Goal: Task Accomplishment & Management: Manage account settings

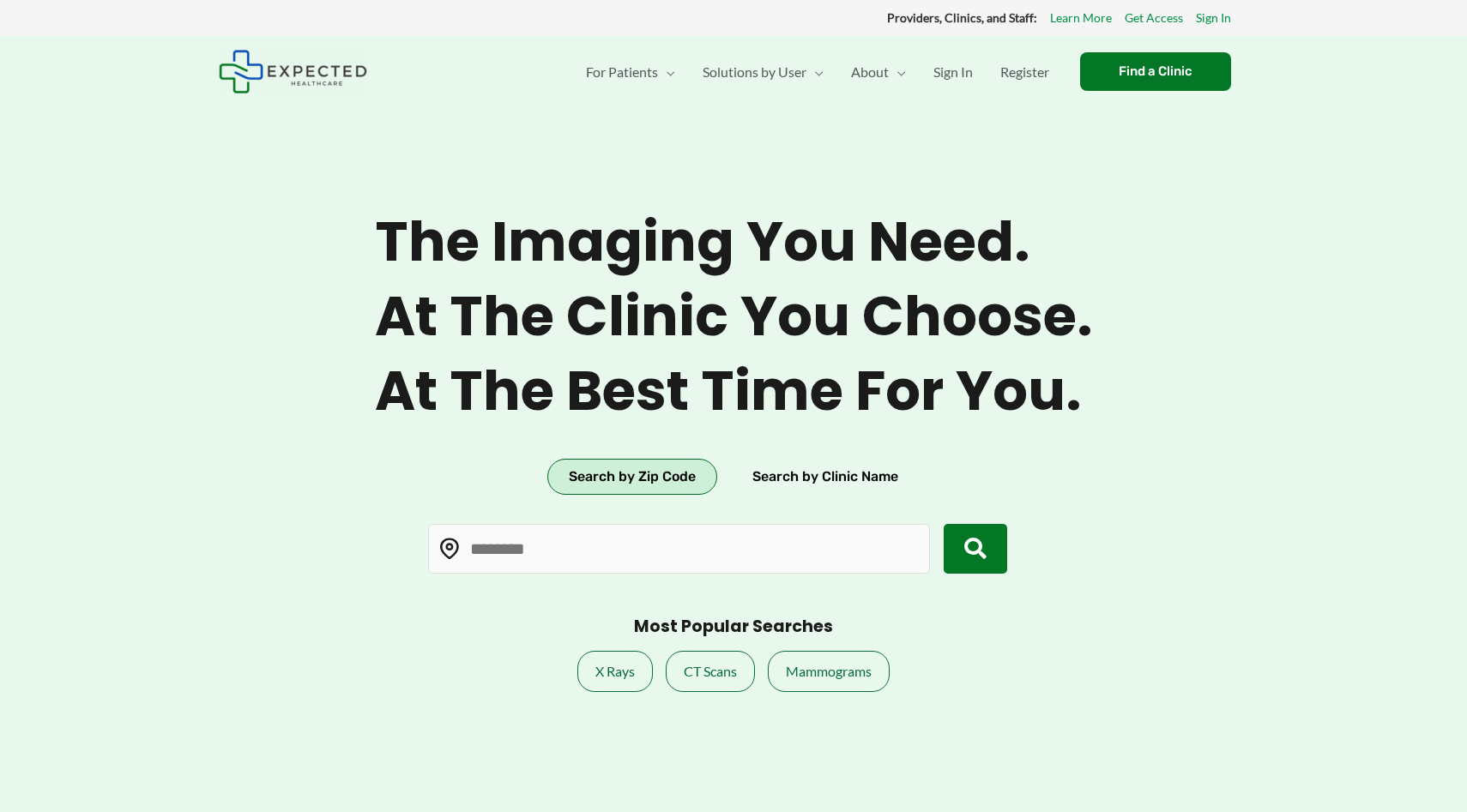
type input "*****"
click at [959, 75] on span "Sign In" at bounding box center [953, 72] width 40 height 60
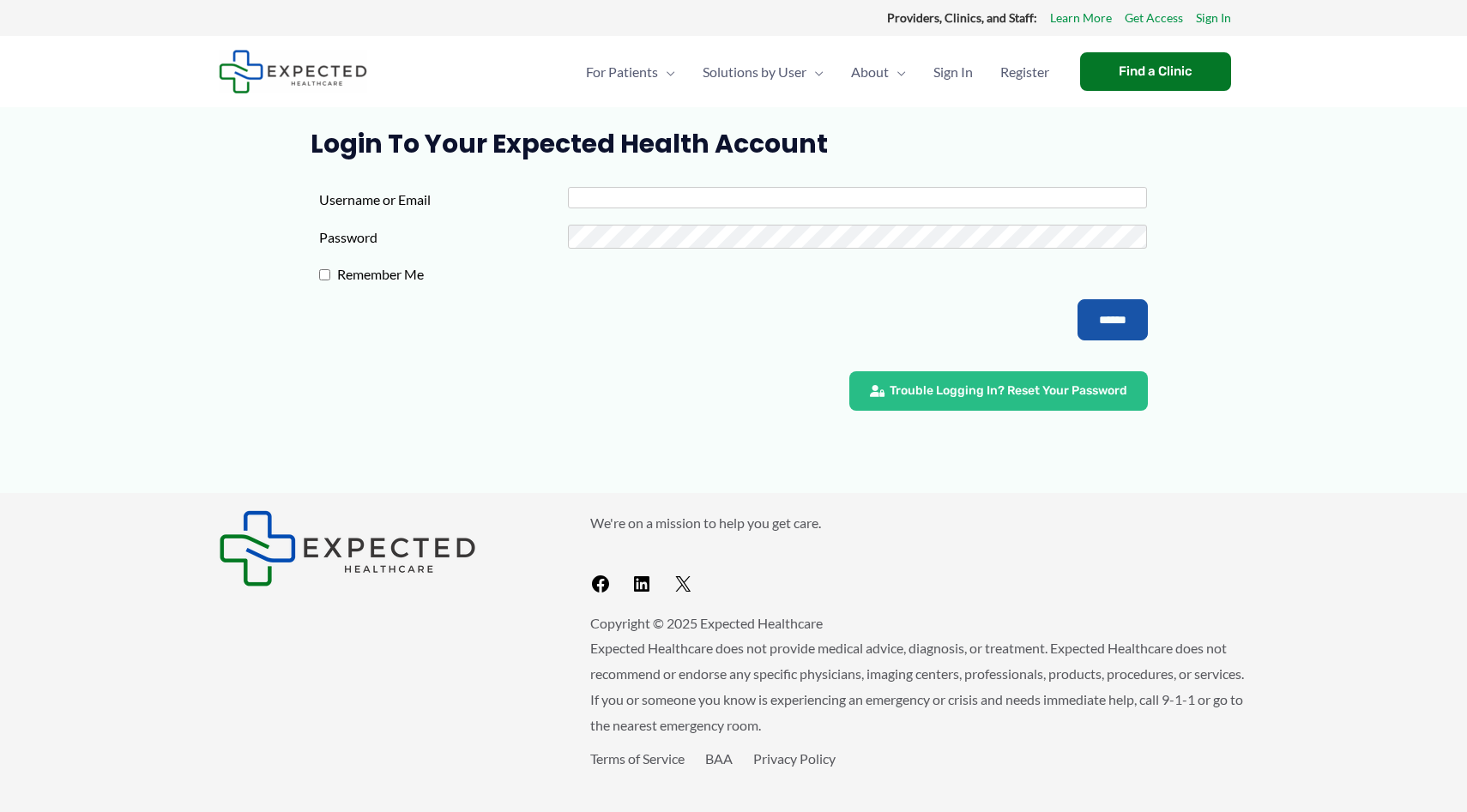
type input "**********"
click at [1085, 322] on input "******" at bounding box center [1112, 319] width 71 height 42
